Goal: Check status: Check status

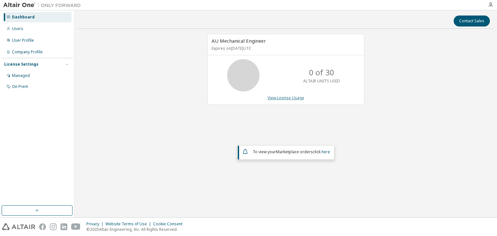
click at [289, 98] on link "View License Usage" at bounding box center [286, 98] width 37 height 6
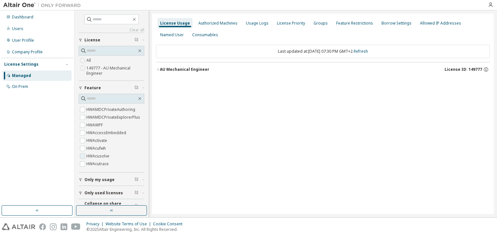
scroll to position [32, 0]
click at [99, 180] on span "Only my usage" at bounding box center [99, 179] width 30 height 5
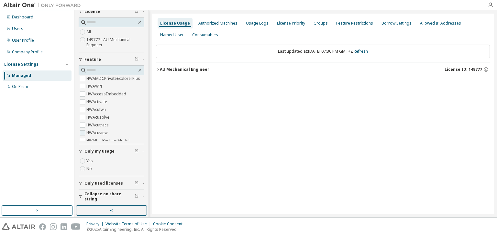
scroll to position [0, 0]
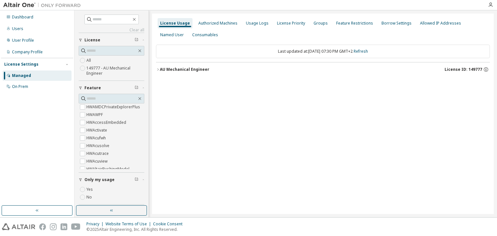
click at [158, 68] on icon "button" at bounding box center [158, 70] width 4 height 4
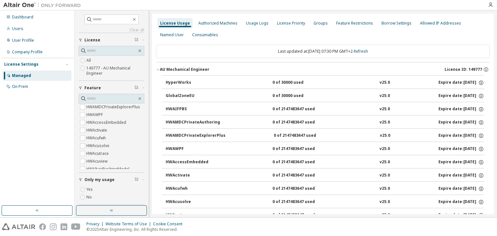
click at [185, 83] on div "HyperWorks" at bounding box center [195, 83] width 58 height 6
click at [160, 71] on icon "button" at bounding box center [158, 70] width 4 height 4
